Goal: Task Accomplishment & Management: Manage account settings

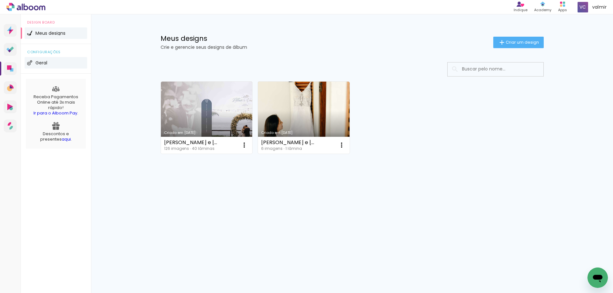
click at [43, 66] on li "Geral" at bounding box center [56, 62] width 63 height 11
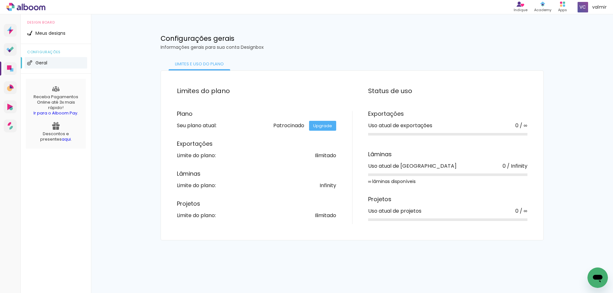
click at [295, 127] on div "Patrocinado Upgrade" at bounding box center [304, 125] width 63 height 5
click at [295, 126] on div "Patrocinado Upgrade" at bounding box center [304, 125] width 63 height 5
click at [328, 127] on link "Upgrade" at bounding box center [322, 126] width 27 height 10
click at [48, 34] on span "Meus designs" at bounding box center [50, 33] width 30 height 4
